Goal: Task Accomplishment & Management: Complete application form

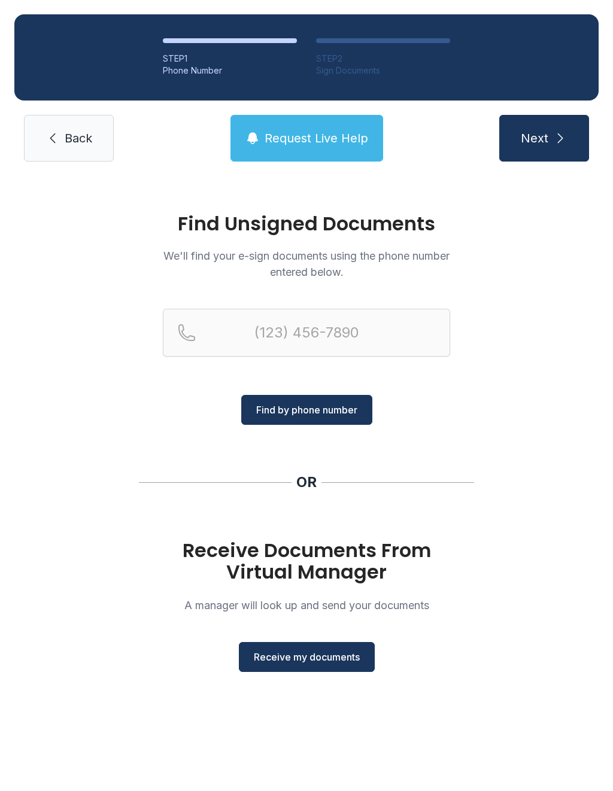
click at [339, 657] on span "Receive my documents" at bounding box center [307, 657] width 106 height 14
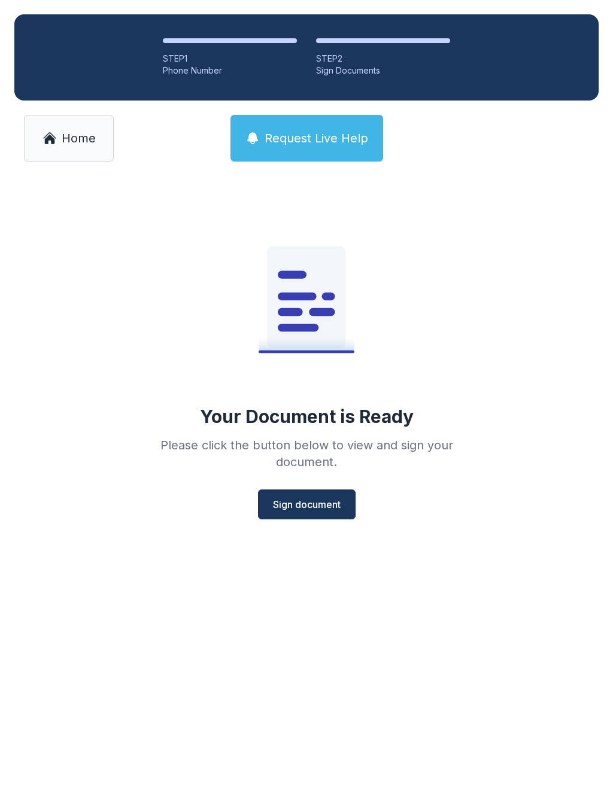
click at [316, 509] on span "Sign document" at bounding box center [307, 504] width 68 height 14
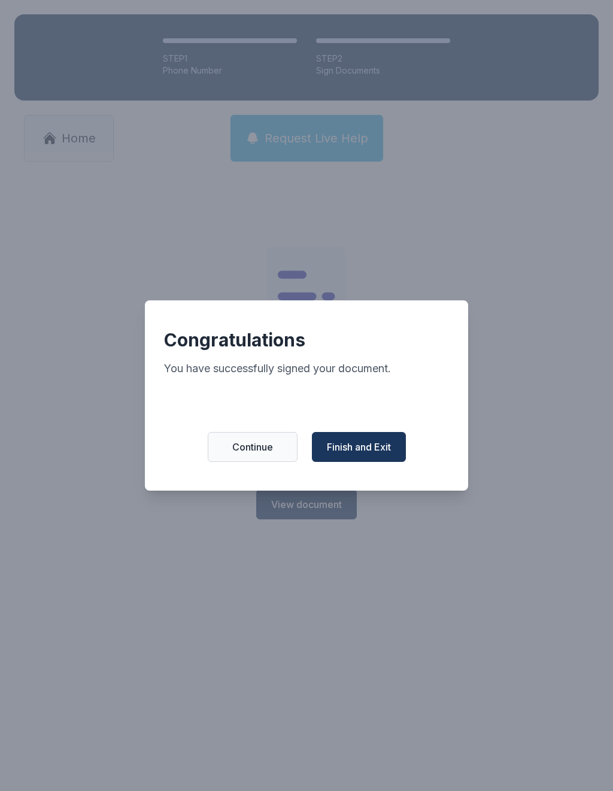
click at [367, 452] on span "Finish and Exit" at bounding box center [359, 447] width 64 height 14
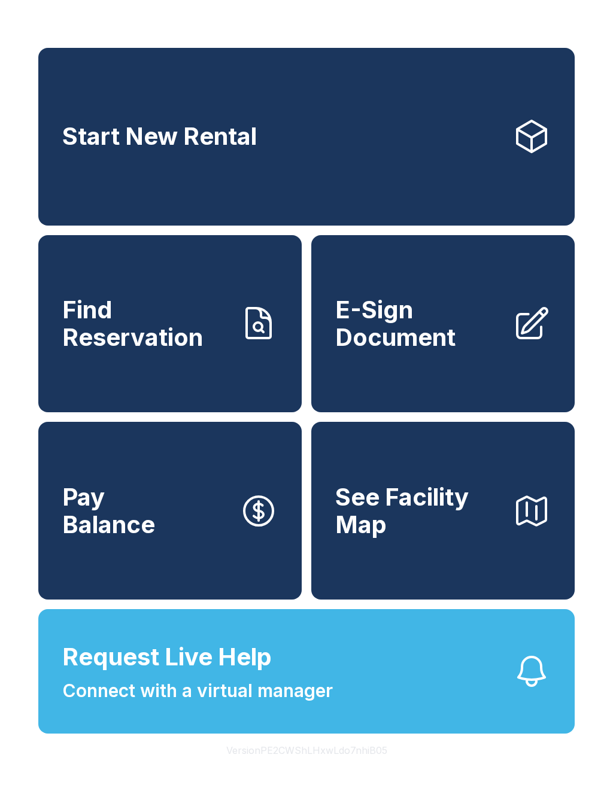
click at [433, 703] on button "Request Live Help Connect with a virtual manager" at bounding box center [306, 671] width 536 height 124
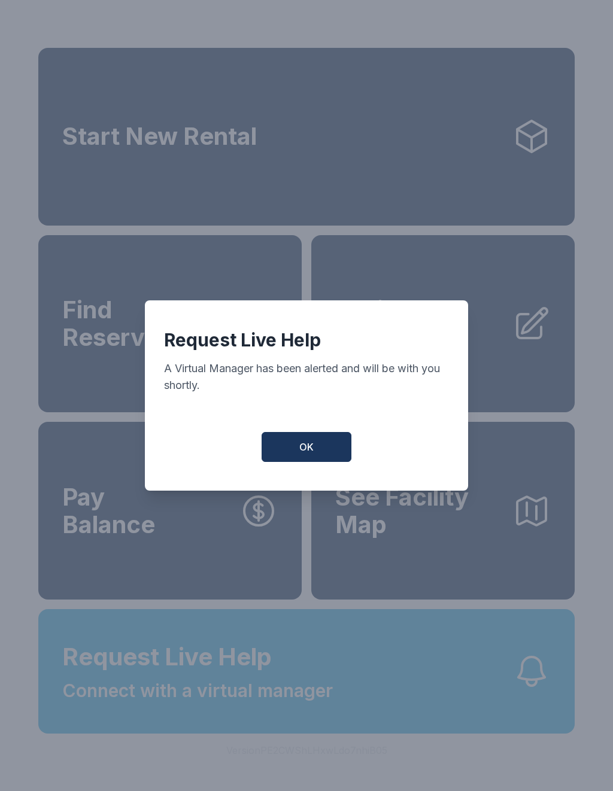
click at [323, 452] on button "OK" at bounding box center [307, 447] width 90 height 30
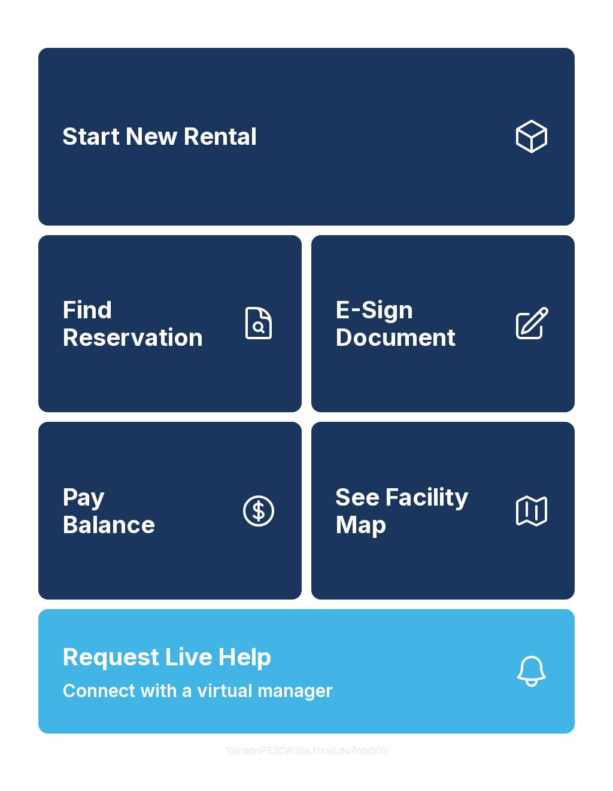
click at [537, 691] on icon "button" at bounding box center [531, 671] width 38 height 38
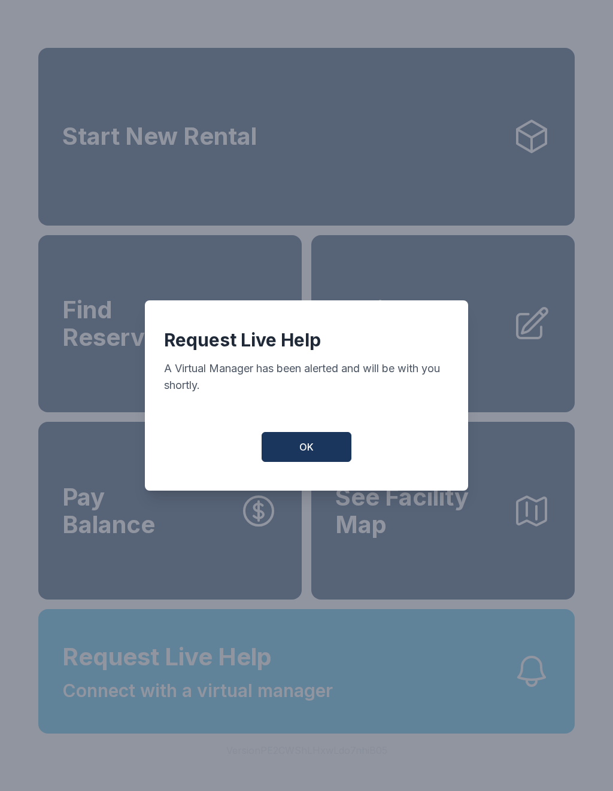
click at [325, 450] on button "OK" at bounding box center [307, 447] width 90 height 30
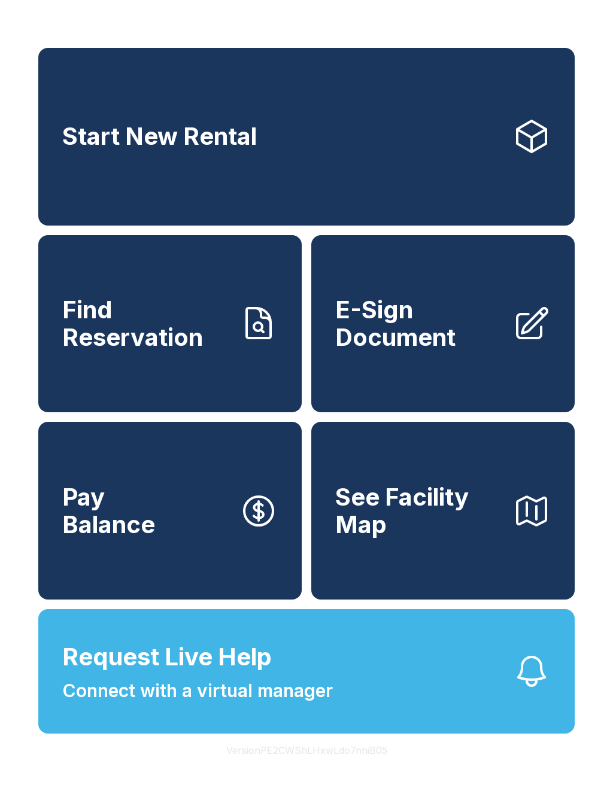
click at [526, 686] on icon "button" at bounding box center [531, 671] width 26 height 29
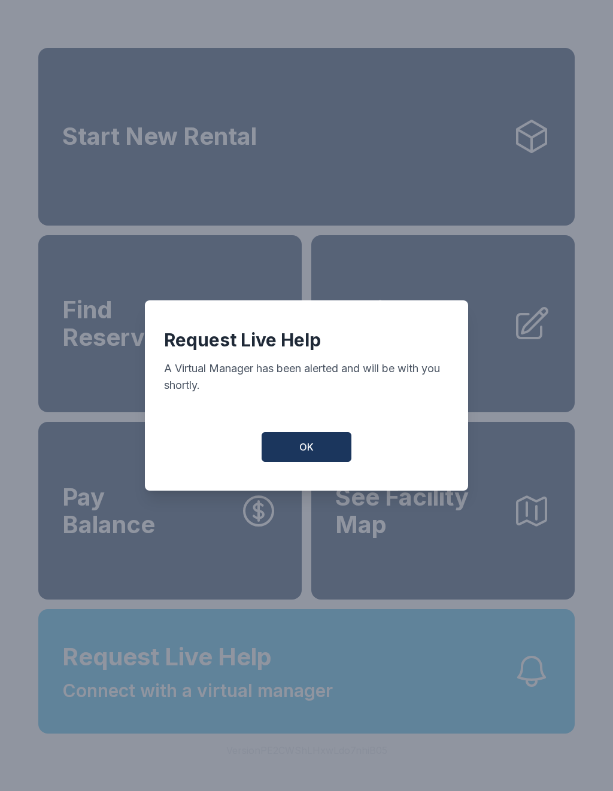
click at [321, 455] on button "OK" at bounding box center [307, 447] width 90 height 30
